Goal: Register for event/course

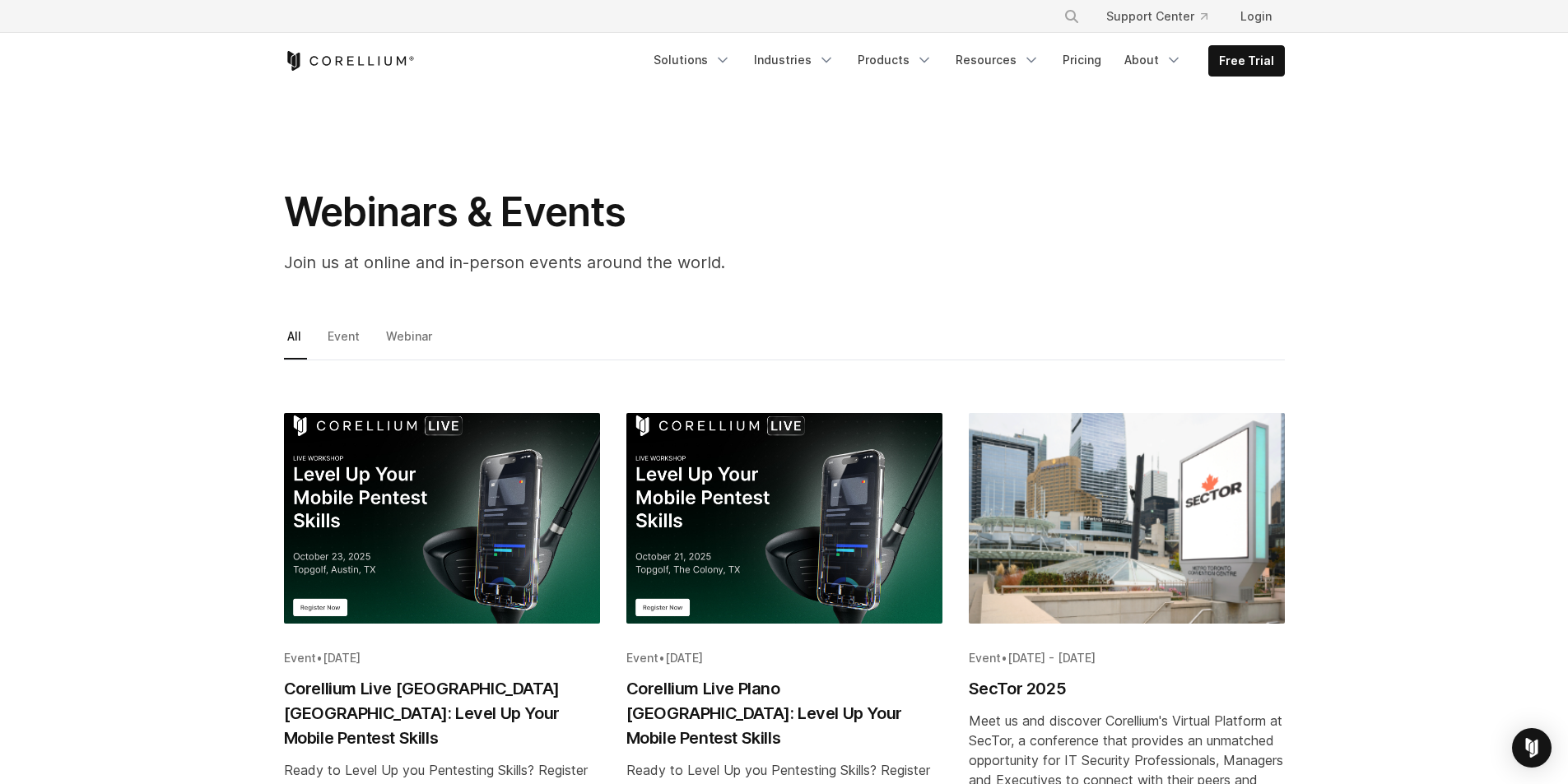
drag, startPoint x: 779, startPoint y: 467, endPoint x: 716, endPoint y: 321, distance: 159.0
click at [794, 445] on img "Blog post summary: Corellium Live Plano TX: Level Up Your Mobile Pentest Skills" at bounding box center [784, 518] width 316 height 211
click at [1338, 221] on section "Webinars & Events Join us at online and in-person events around the world." at bounding box center [784, 188] width 1568 height 199
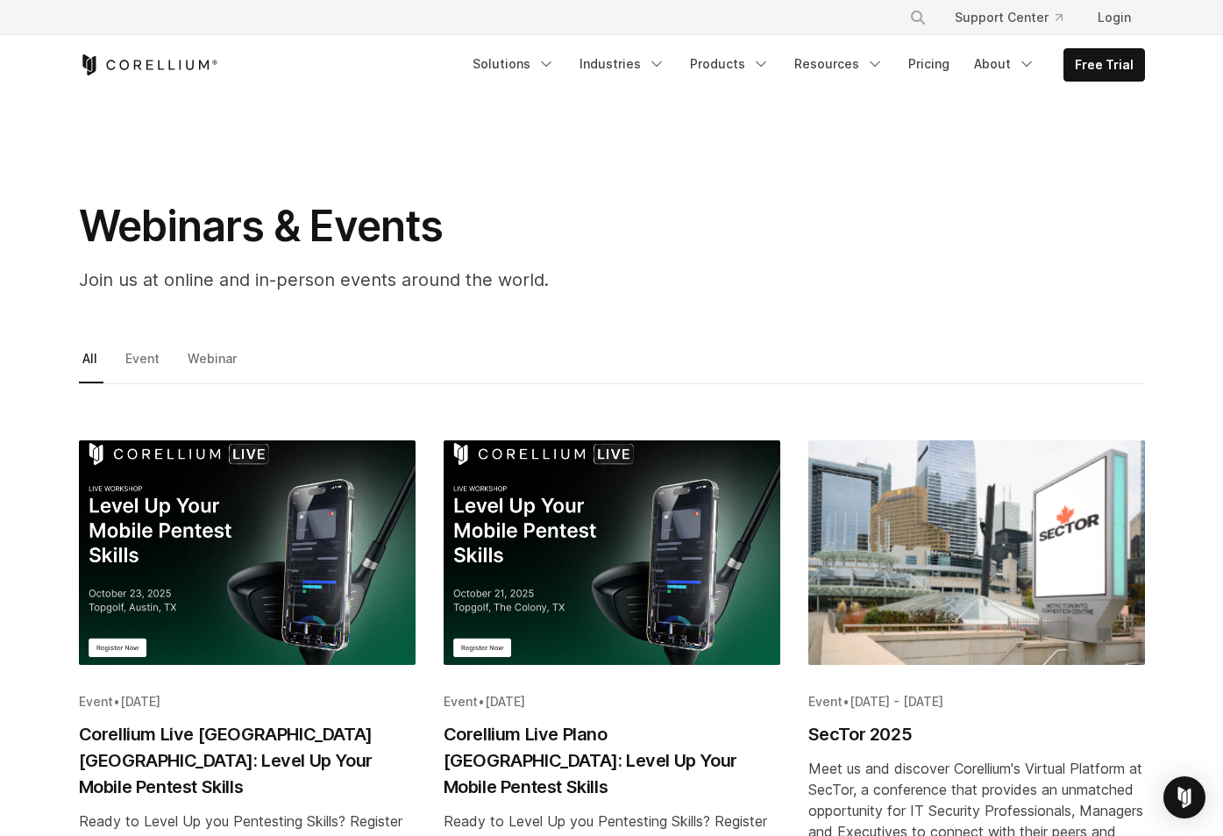
click at [593, 361] on ul "All Event Webinar" at bounding box center [612, 365] width 1066 height 38
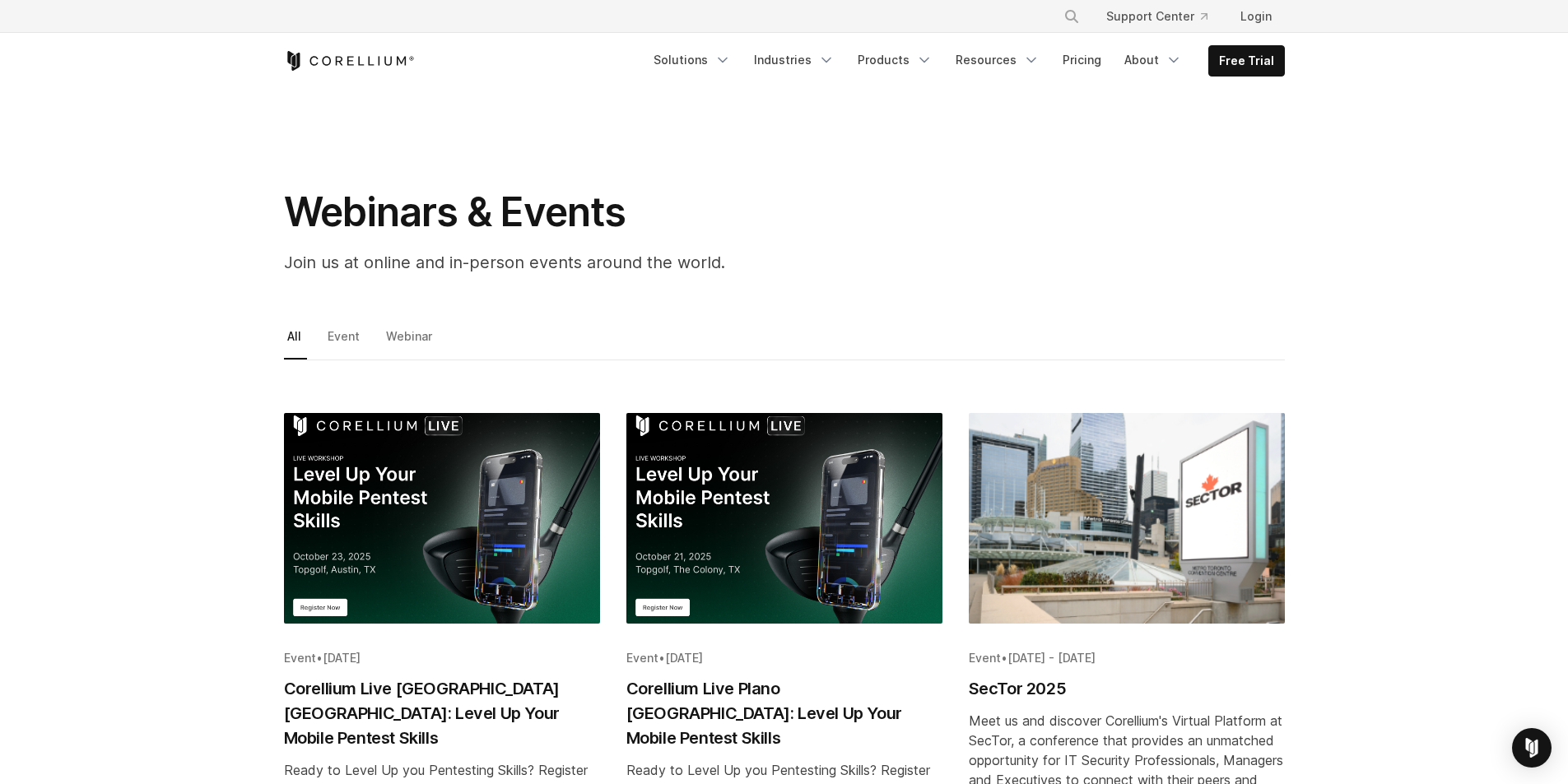
click at [978, 242] on div "Webinars & Events Join us at online and in-person events around the world." at bounding box center [784, 237] width 1034 height 100
